Goal: Information Seeking & Learning: Learn about a topic

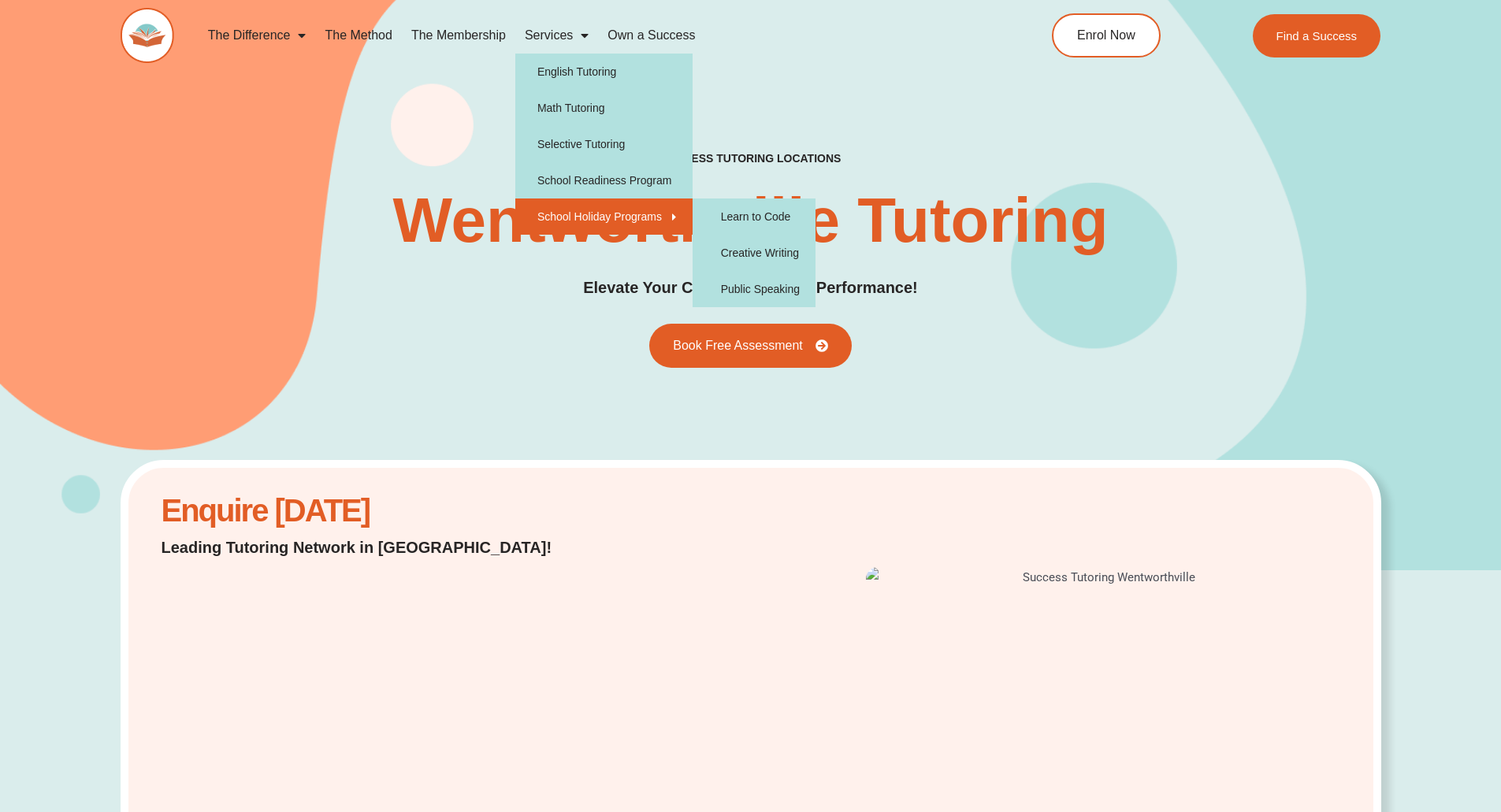
click at [570, 225] on link "School Holiday Programs" at bounding box center [604, 217] width 177 height 37
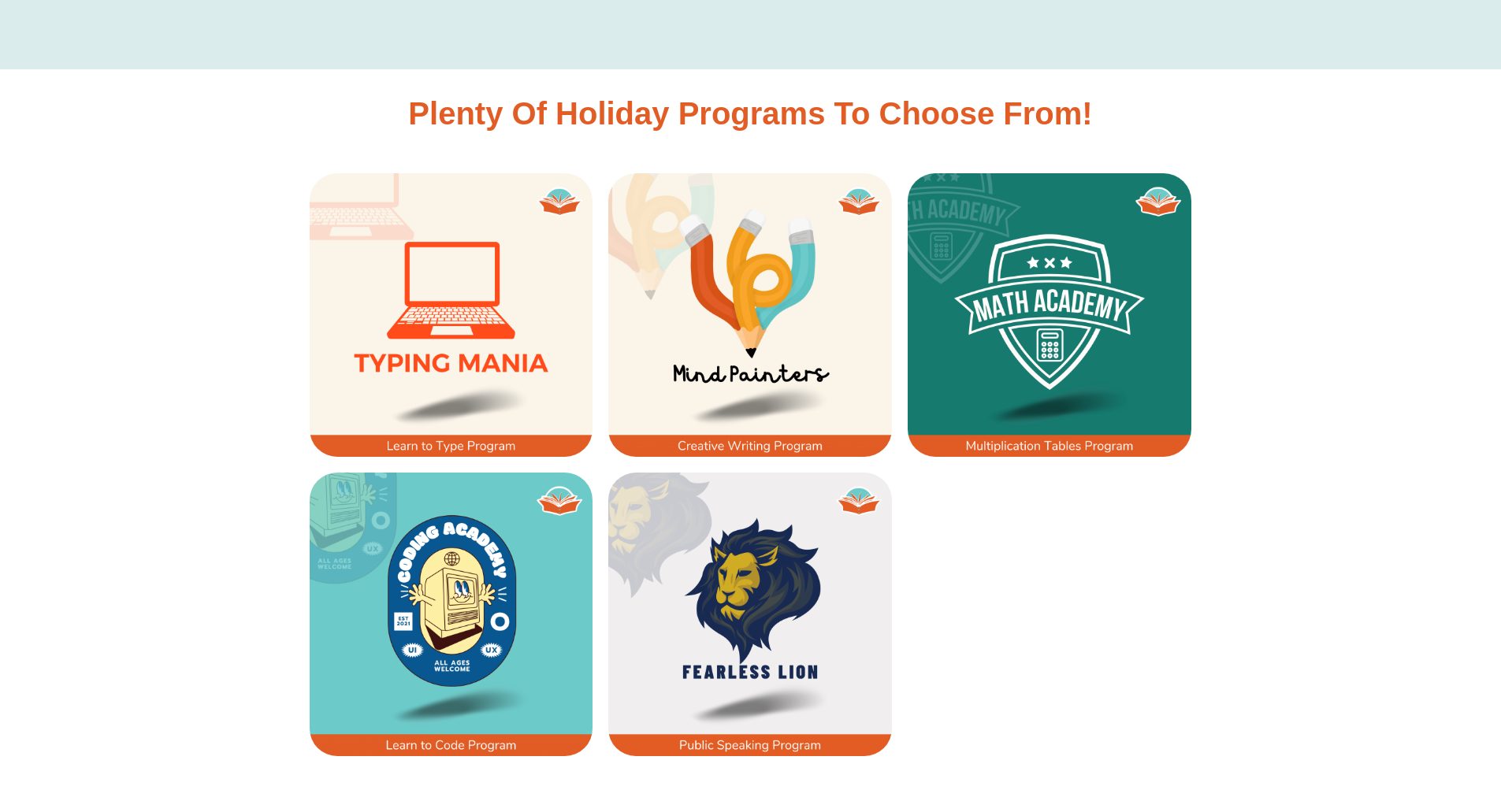
scroll to position [1179, 0]
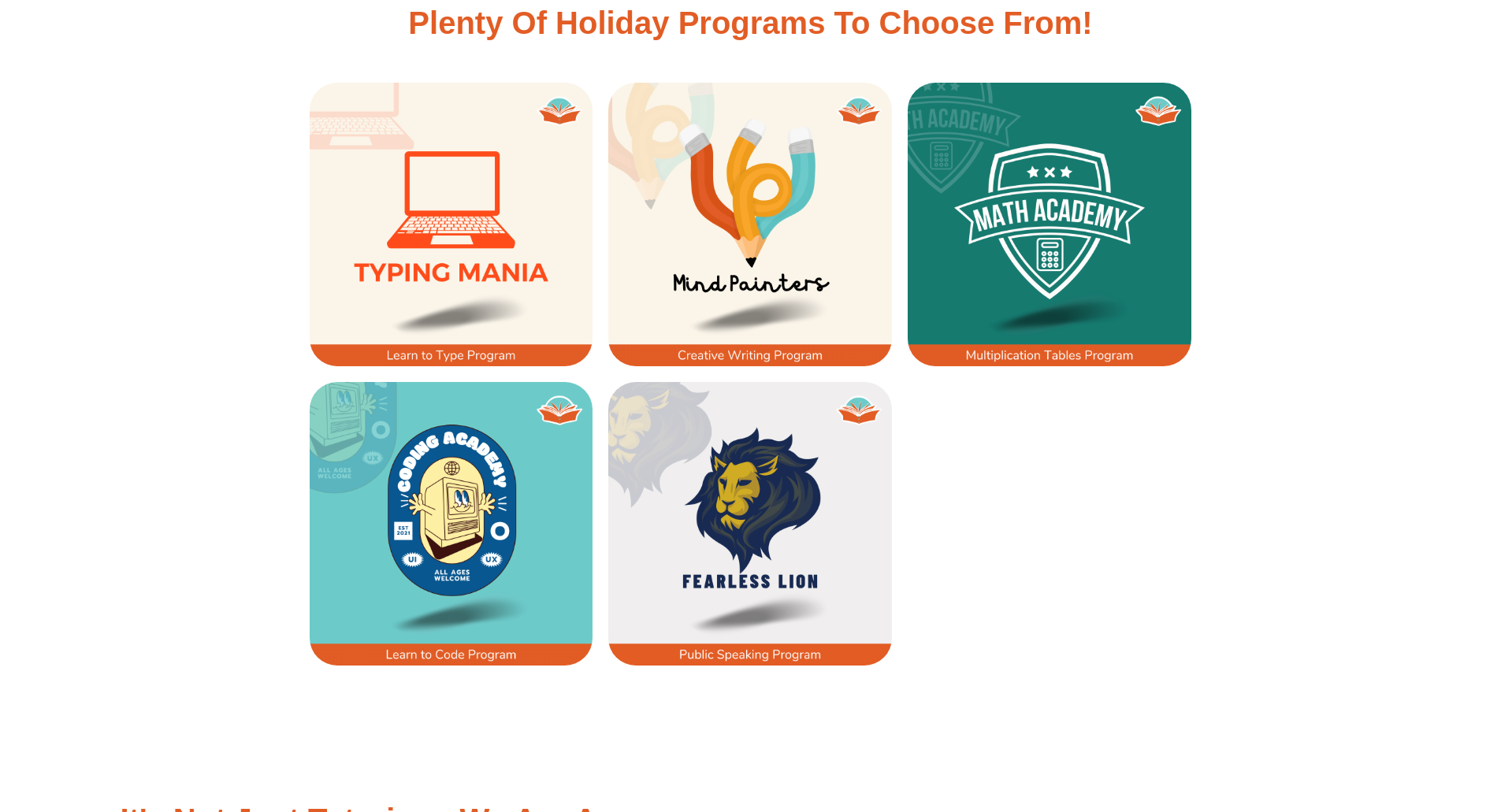
click at [771, 527] on img at bounding box center [750, 524] width 284 height 284
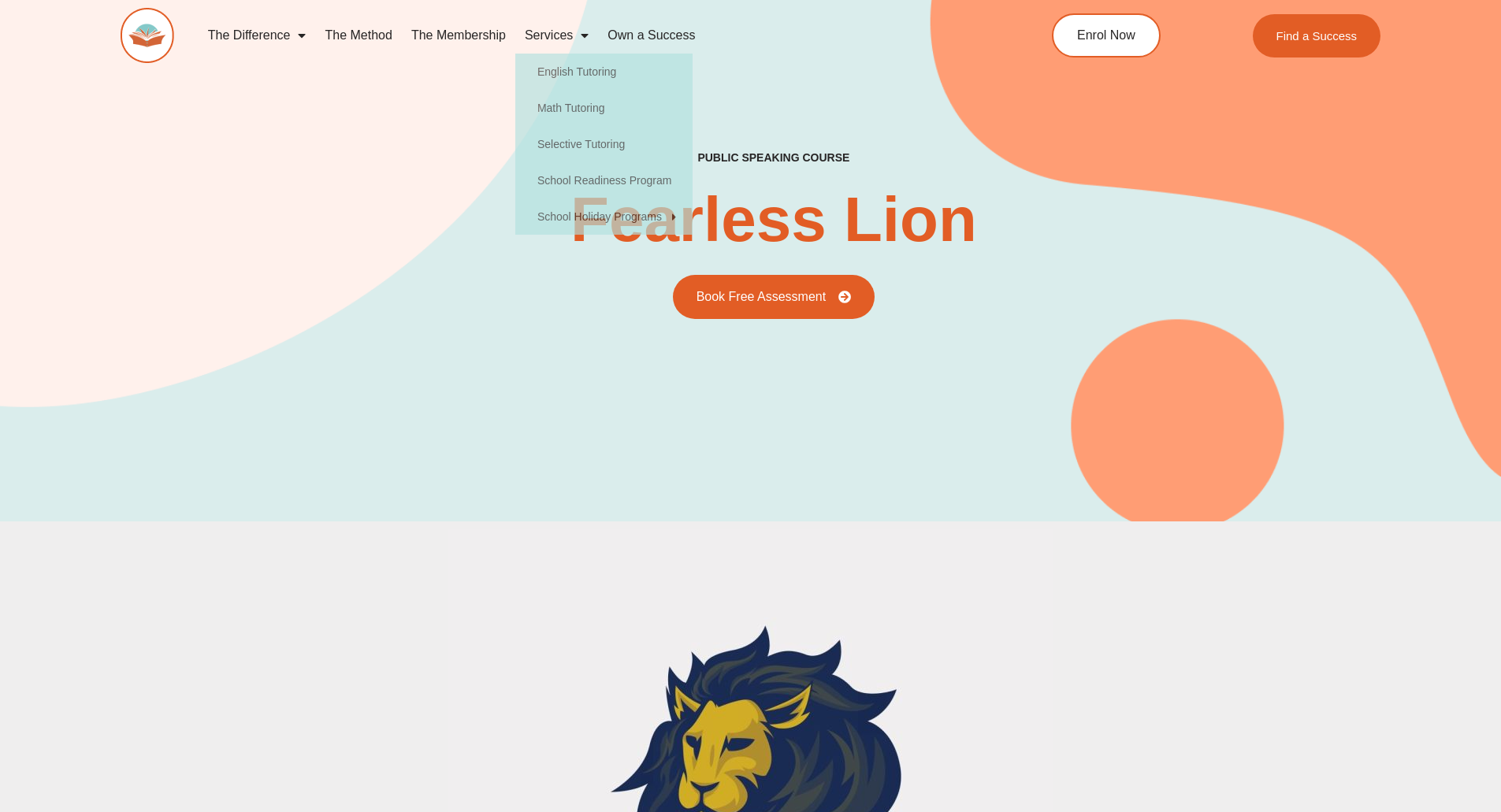
click at [437, 34] on link "The Membership" at bounding box center [458, 36] width 113 height 37
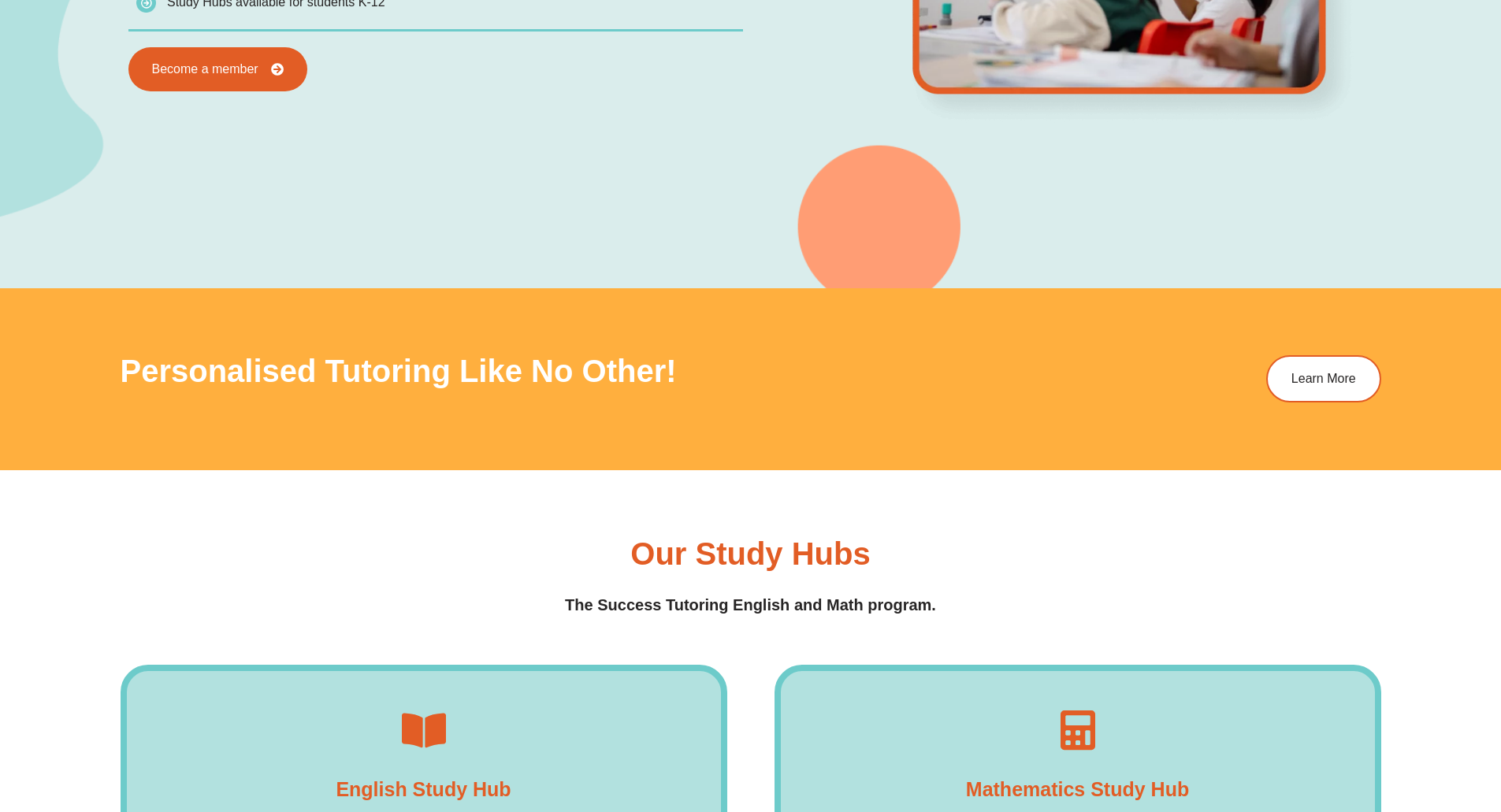
scroll to position [2206, 0]
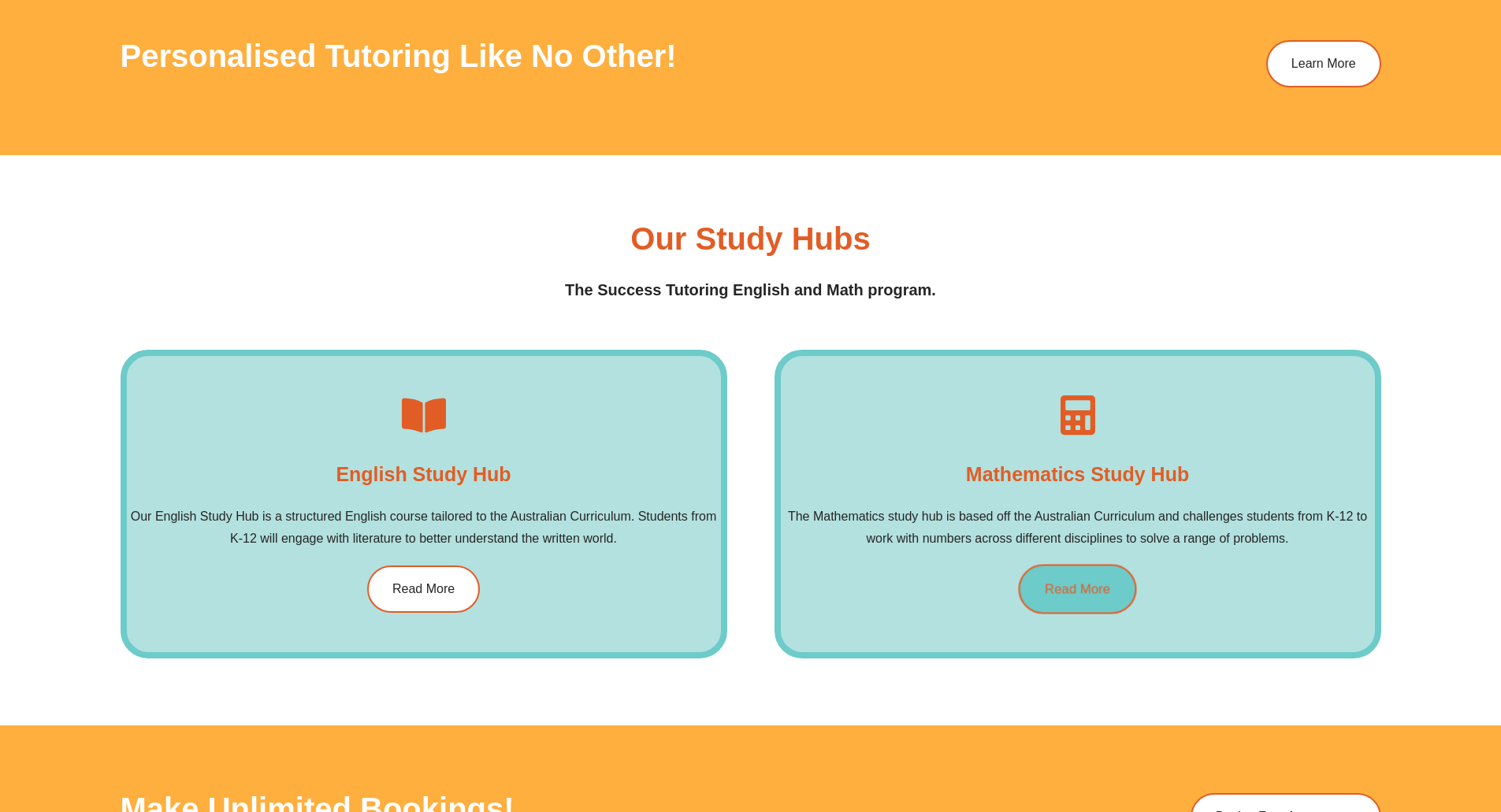
click at [1067, 591] on span "Read More" at bounding box center [1077, 589] width 66 height 13
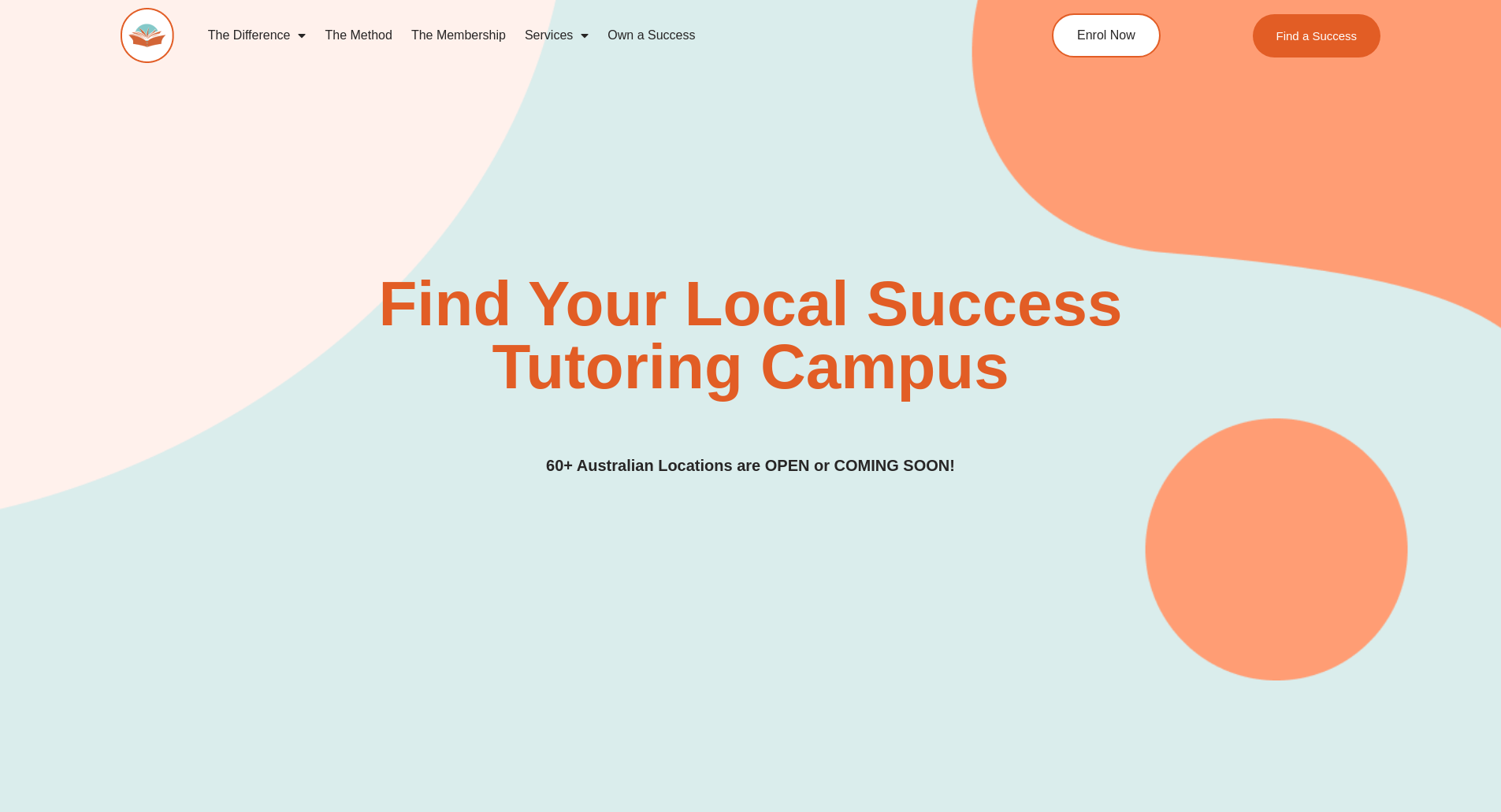
scroll to position [394, 0]
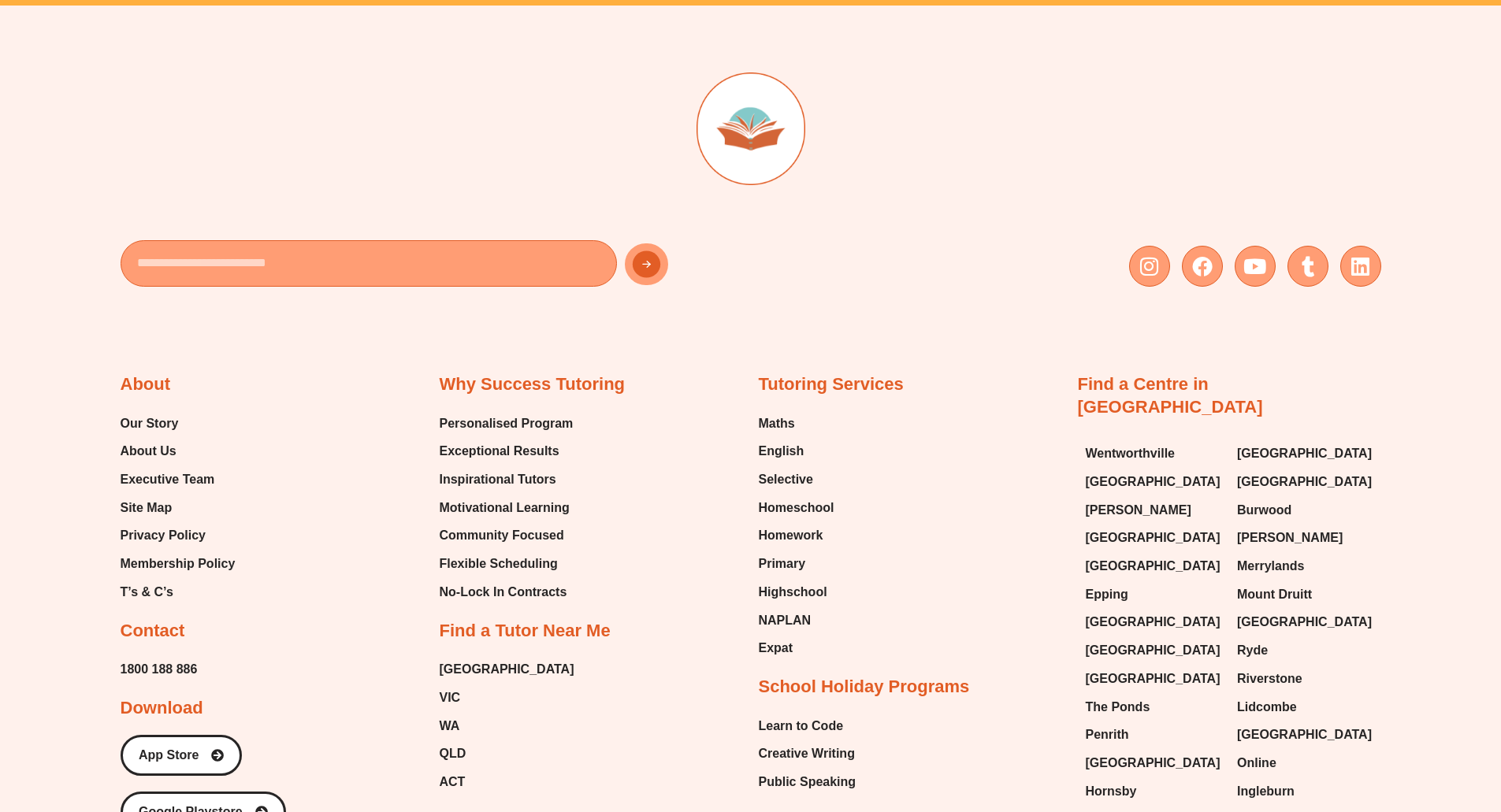
scroll to position [6855, 0]
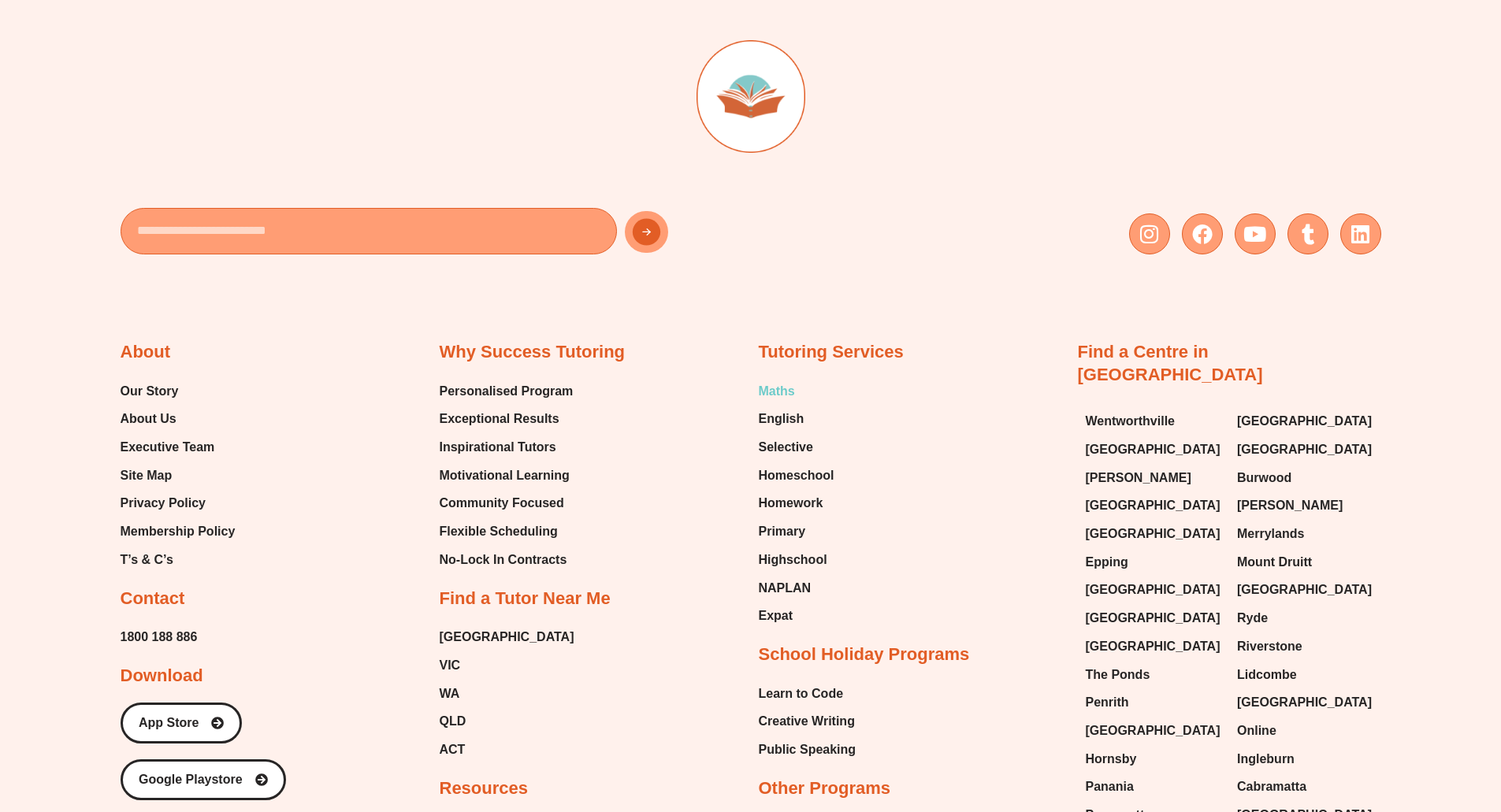
click at [780, 391] on span "Maths" at bounding box center [777, 391] width 37 height 23
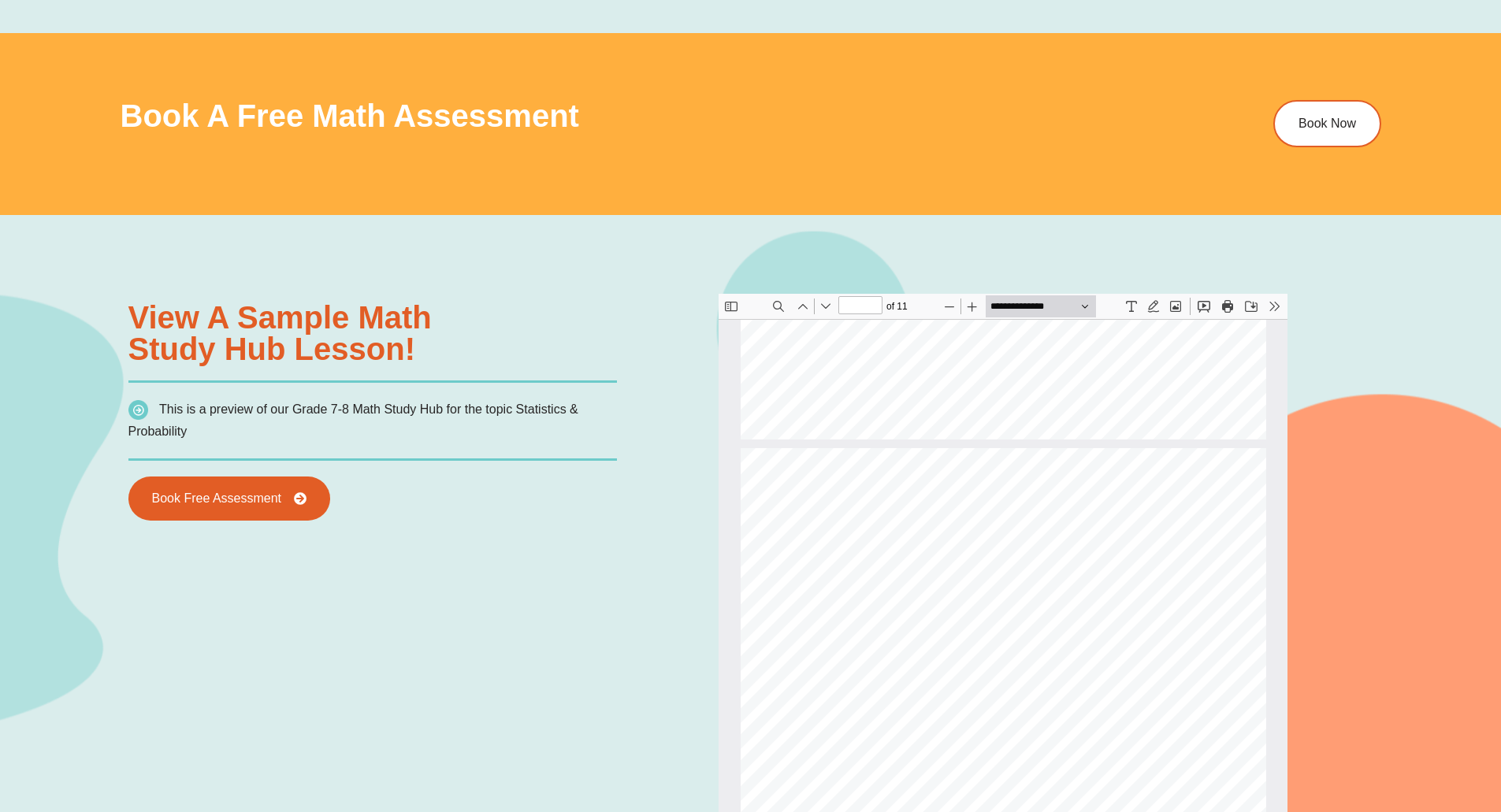
scroll to position [6225, 0]
type input "**"
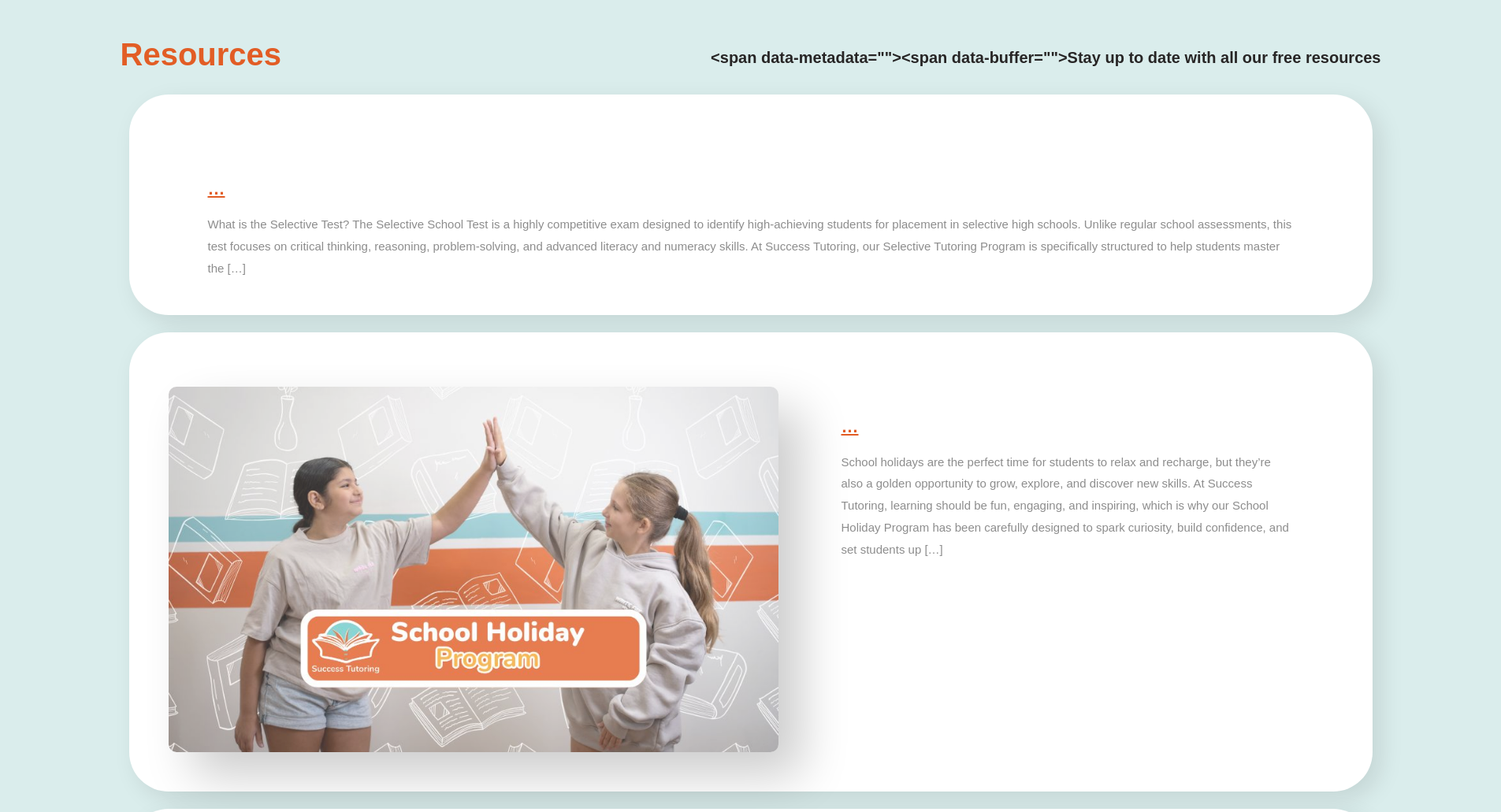
scroll to position [3859, 0]
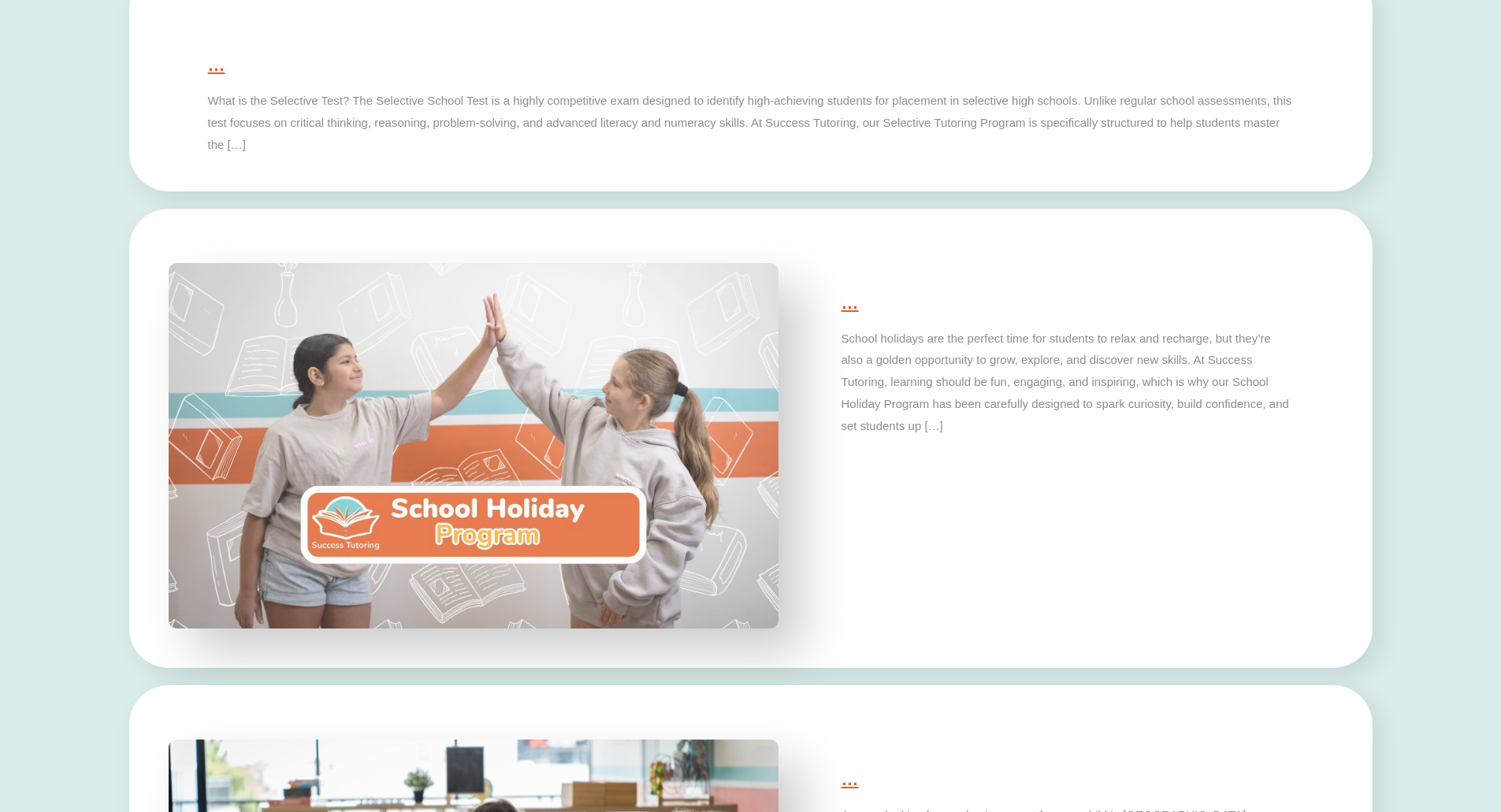
click at [601, 528] on img at bounding box center [473, 446] width 641 height 385
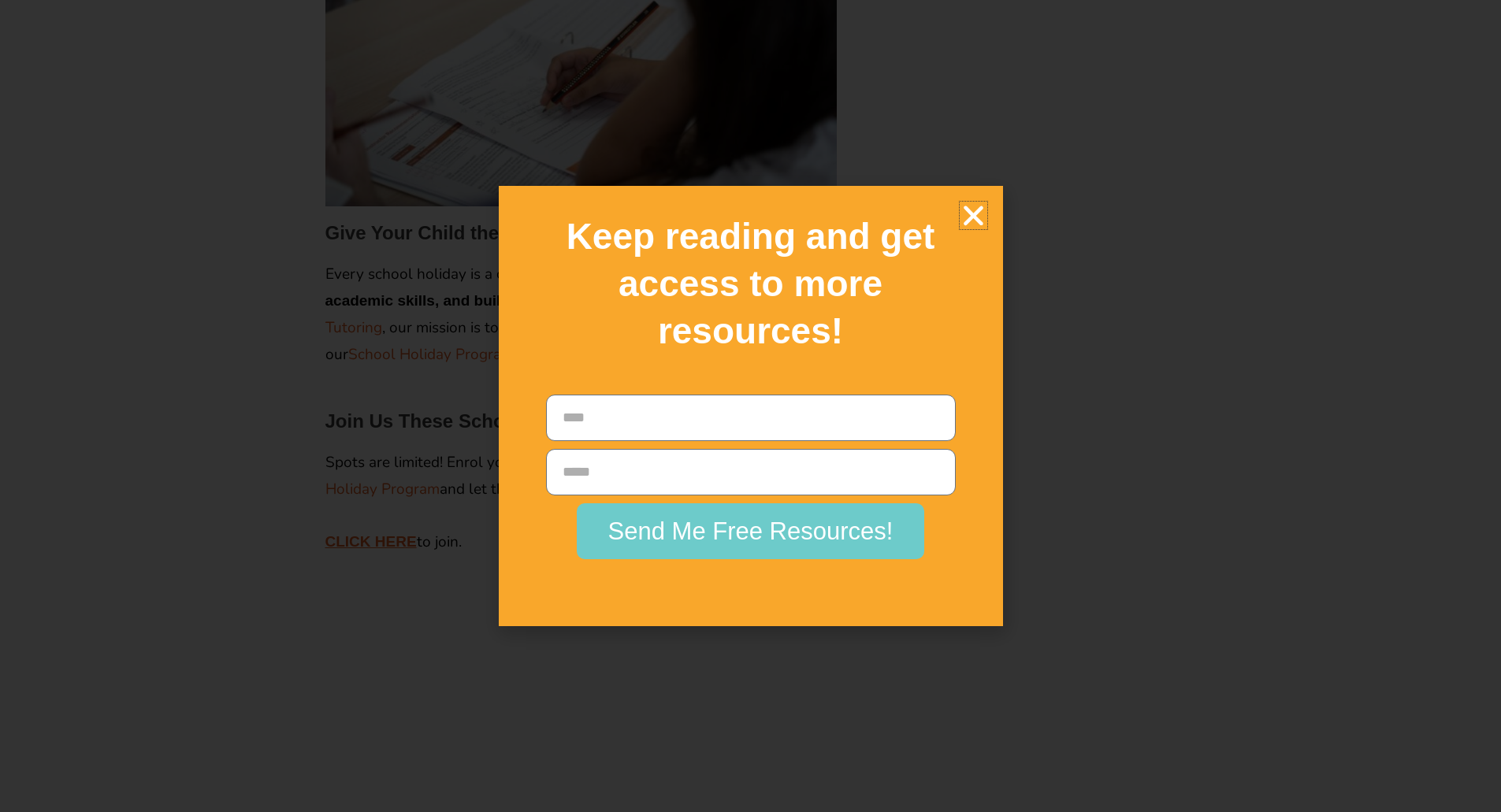
scroll to position [2757, 0]
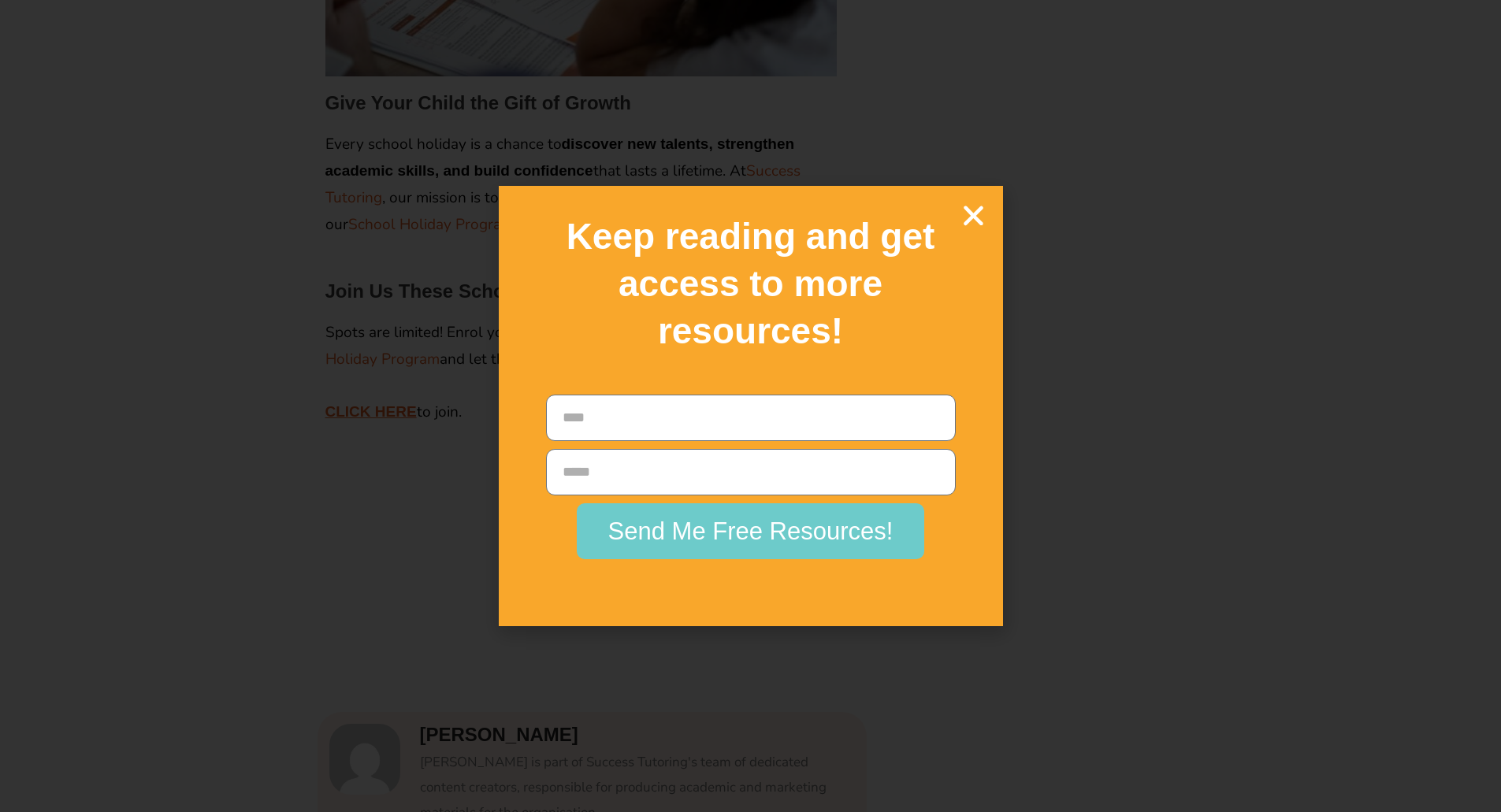
click at [975, 217] on icon "Close" at bounding box center [973, 215] width 27 height 27
